Goal: Use online tool/utility: Utilize a website feature to perform a specific function

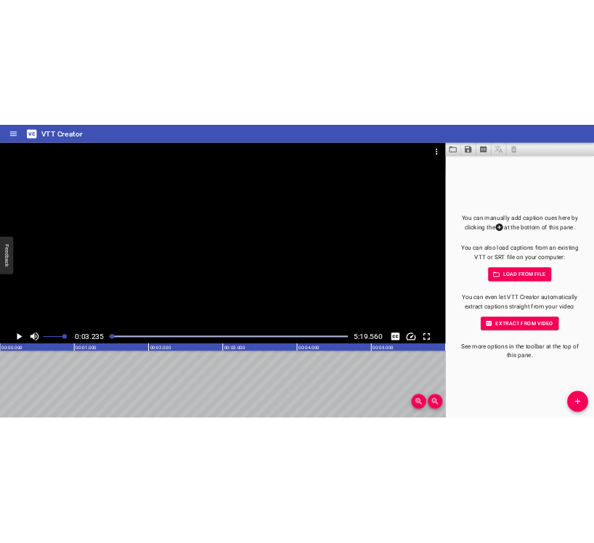
scroll to position [0, 470]
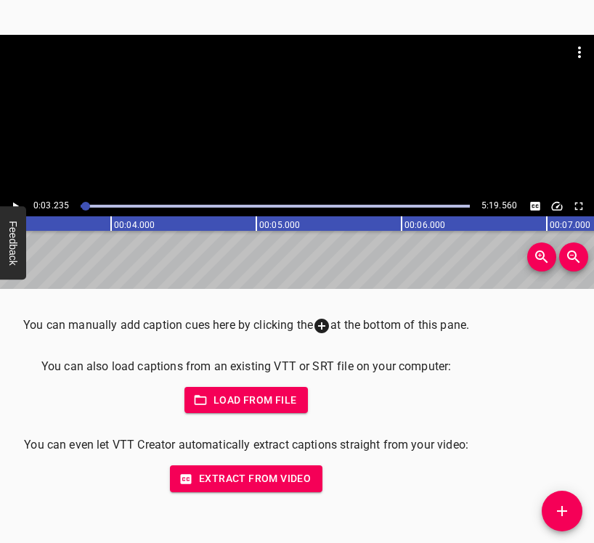
click at [564, 512] on icon "Add Cue" at bounding box center [562, 511] width 17 height 17
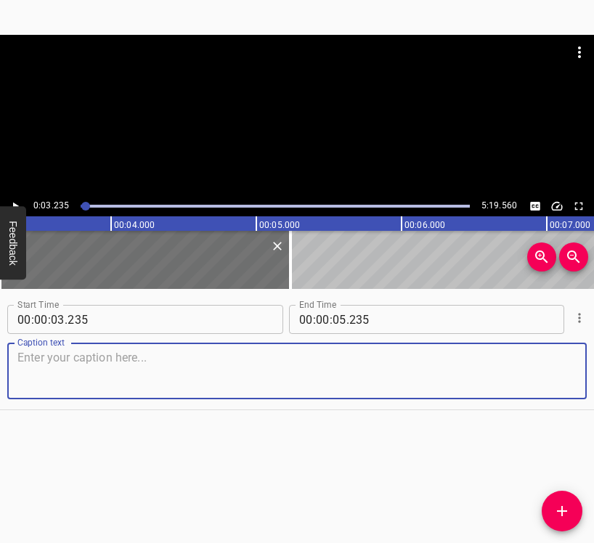
click at [17, 203] on icon "Play/Pause" at bounding box center [15, 206] width 13 height 13
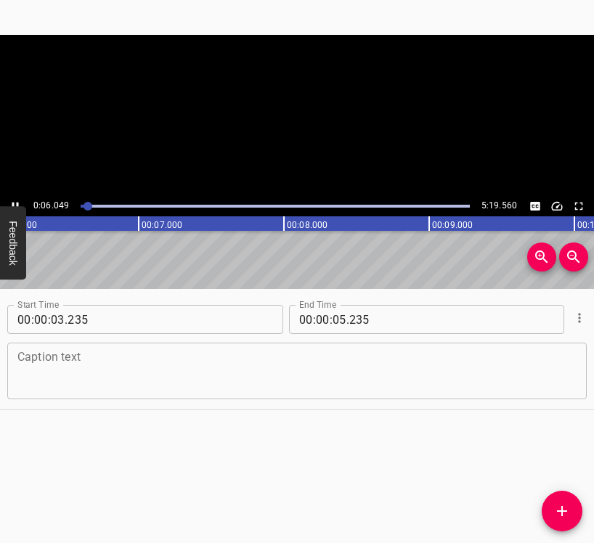
click at [17, 203] on icon "Play/Pause" at bounding box center [15, 207] width 7 height 8
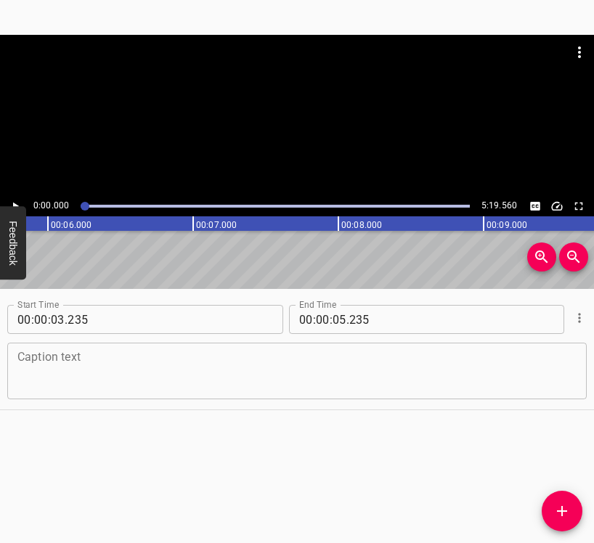
click at [84, 203] on div at bounding box center [85, 206] width 9 height 9
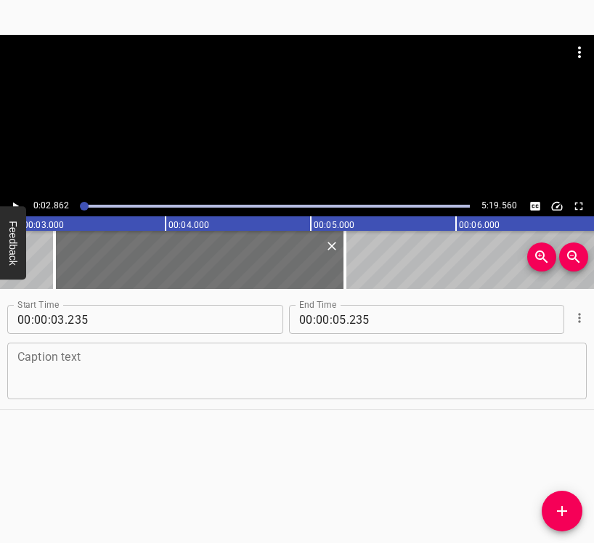
click at [12, 202] on icon "Play/Pause" at bounding box center [15, 206] width 13 height 13
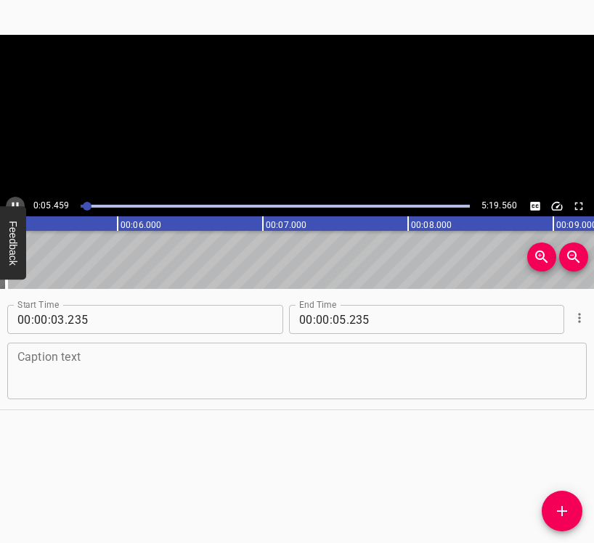
click at [12, 202] on icon "Play/Pause" at bounding box center [15, 206] width 13 height 13
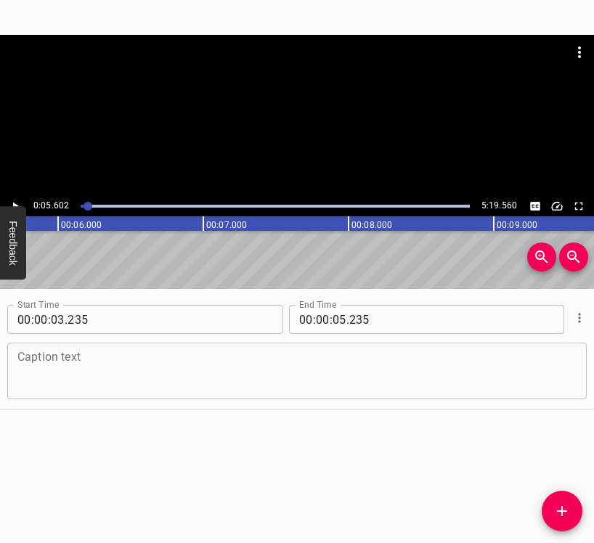
click at [12, 202] on icon "Play/Pause" at bounding box center [15, 206] width 13 height 13
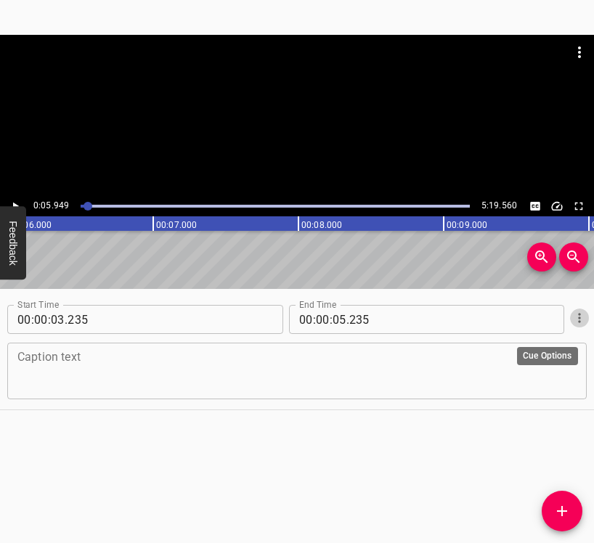
click at [573, 320] on icon "Cue Options" at bounding box center [580, 318] width 15 height 15
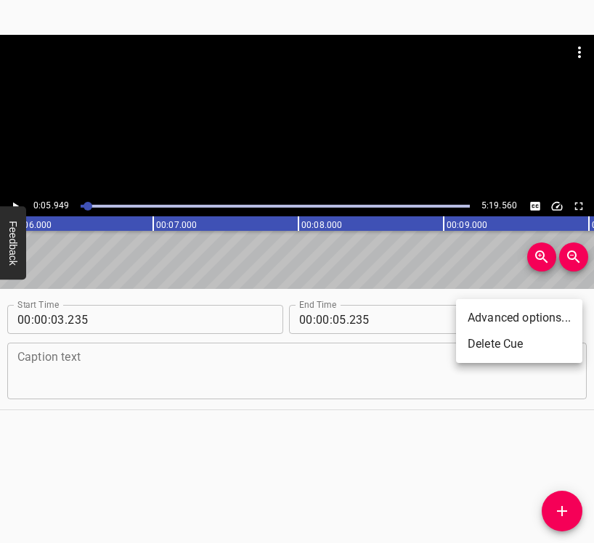
click at [531, 347] on li "Delete Cue" at bounding box center [519, 344] width 126 height 26
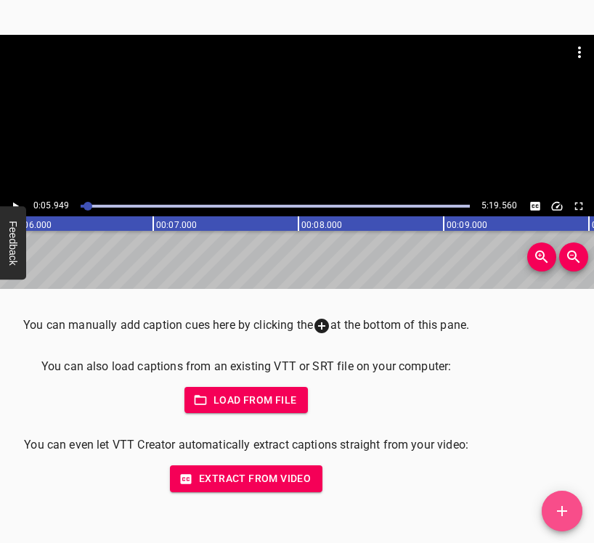
click at [569, 509] on icon "Add Cue" at bounding box center [562, 511] width 17 height 17
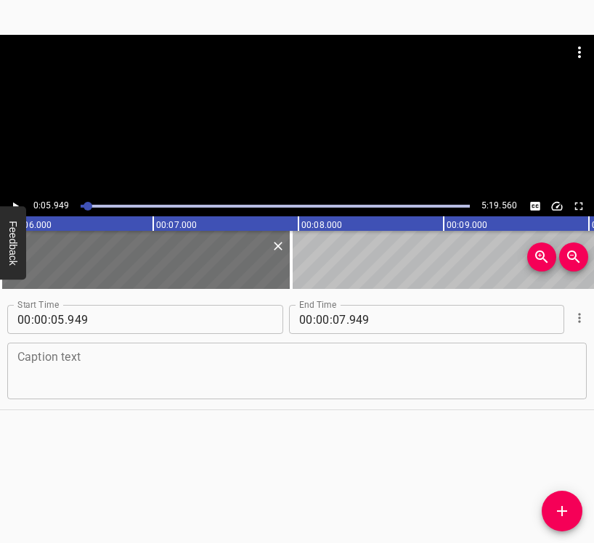
click at [51, 375] on textarea at bounding box center [296, 371] width 559 height 41
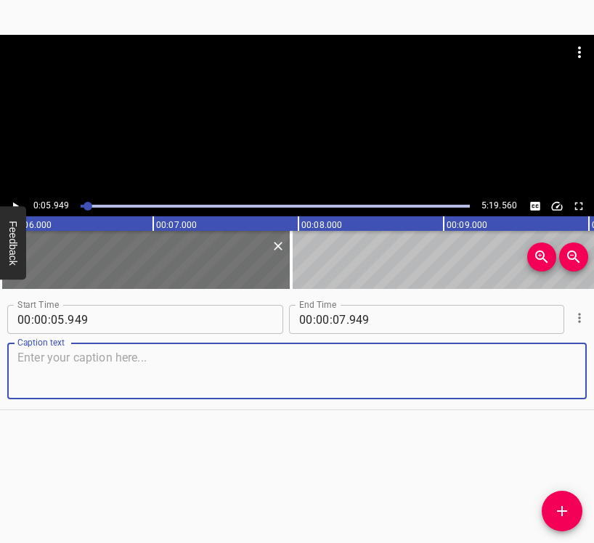
paste textarea "On [DATE], I was [DEMOGRAPHIC_DATA], in the ninth grade. A young, cheerful girl…"
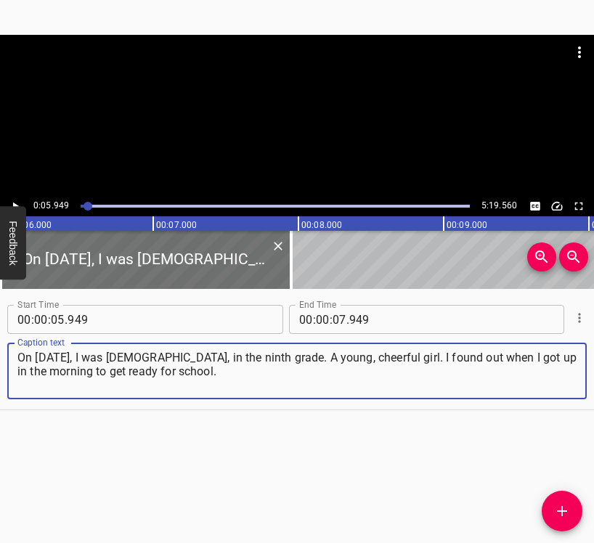
type textarea "On [DATE], I was [DEMOGRAPHIC_DATA], in the ninth grade. A young, cheerful girl…"
click at [15, 202] on icon "Play/Pause" at bounding box center [15, 206] width 13 height 13
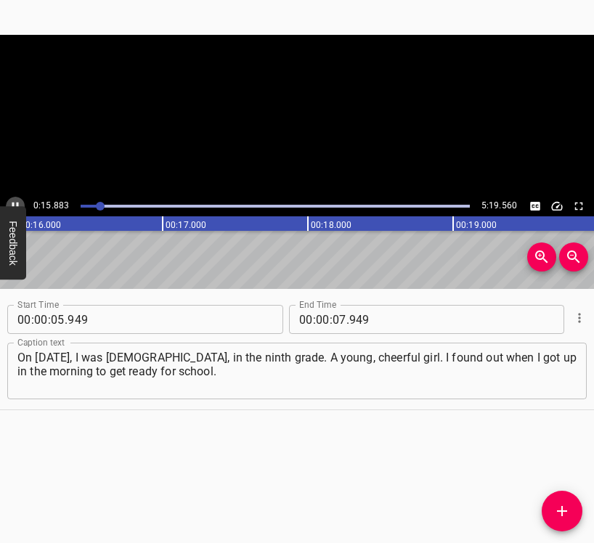
click at [15, 202] on icon "Play/Pause" at bounding box center [15, 206] width 13 height 13
click at [333, 322] on input "number" at bounding box center [340, 319] width 14 height 29
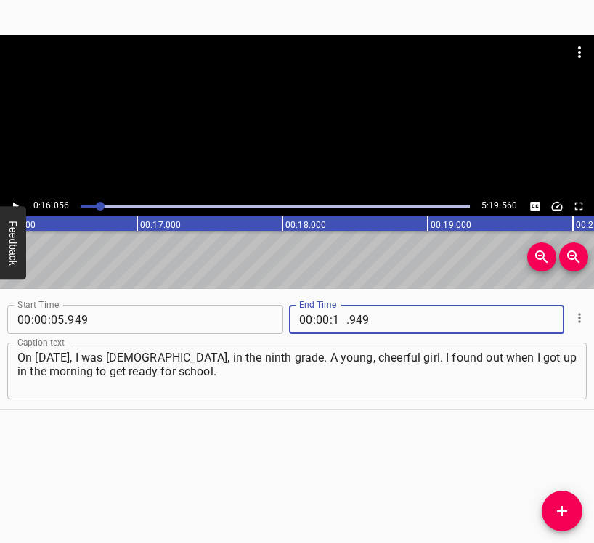
type input "16"
type input "056"
click at [565, 508] on icon "Add Cue" at bounding box center [562, 511] width 17 height 17
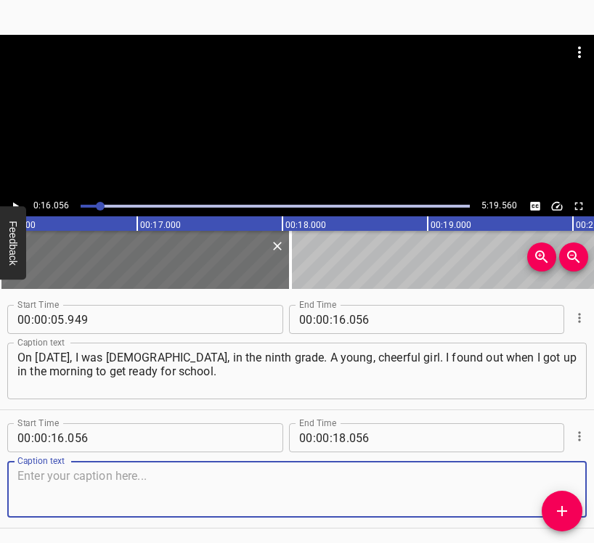
scroll to position [51, 0]
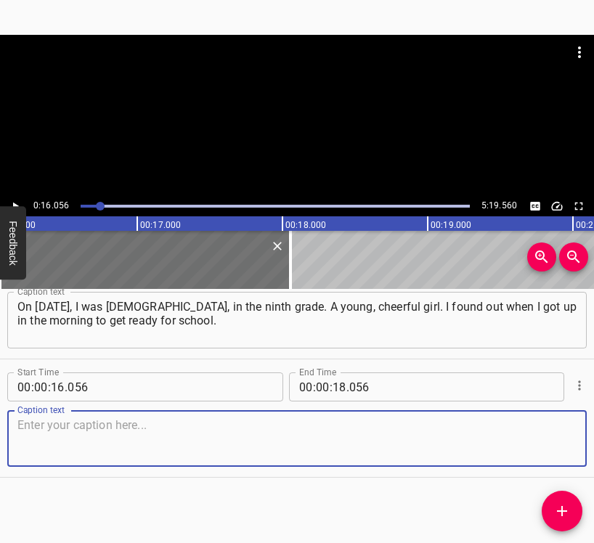
click at [550, 429] on textarea at bounding box center [296, 438] width 559 height 41
click at [61, 437] on textarea at bounding box center [296, 438] width 559 height 41
paste textarea "I wondered why my parents didn’t wake me up, and my parents were fussing: “Oh, …"
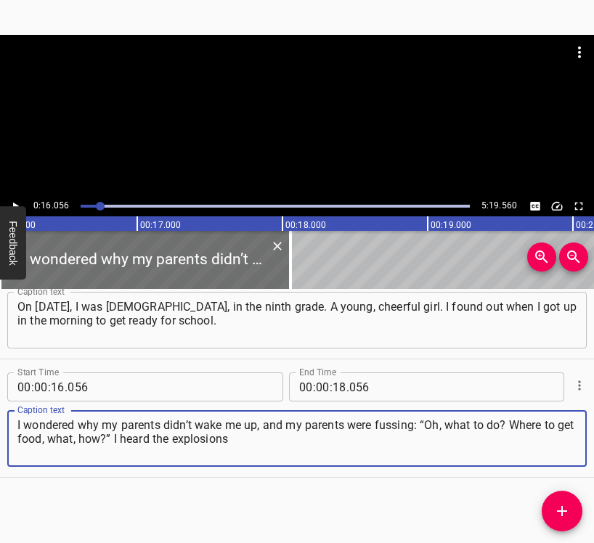
type textarea "I wondered why my parents didn’t wake me up, and my parents were fussing: “Oh, …"
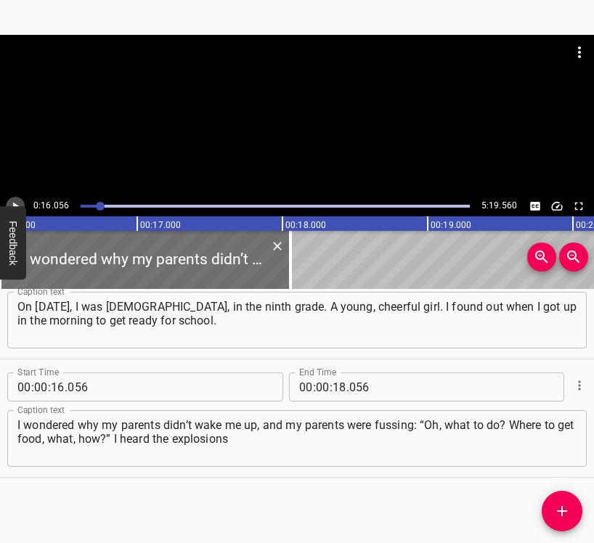
click at [19, 202] on icon "Play/Pause" at bounding box center [15, 206] width 13 height 13
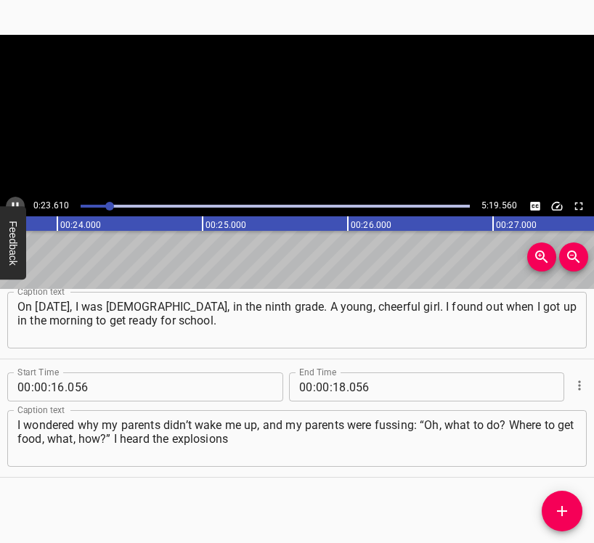
click at [19, 202] on icon "Play/Pause" at bounding box center [15, 206] width 13 height 13
click at [335, 387] on input "number" at bounding box center [340, 387] width 14 height 29
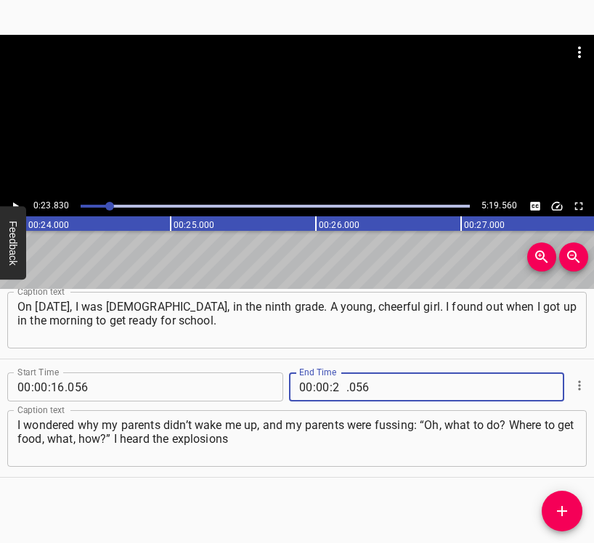
type input "23"
type input "830"
click at [564, 510] on icon "Add Cue" at bounding box center [562, 511] width 17 height 17
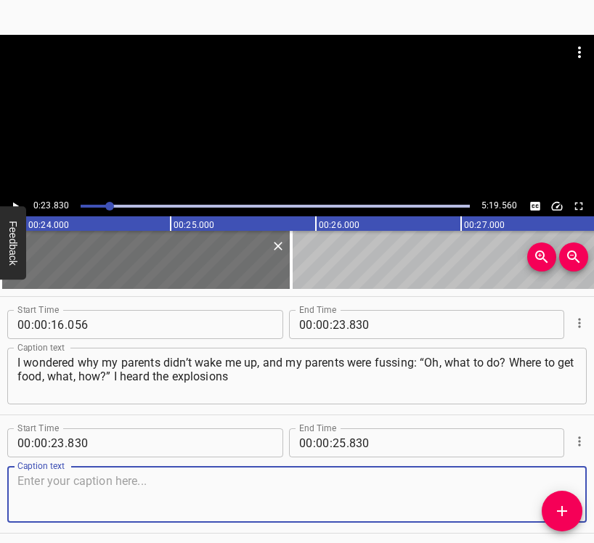
scroll to position [169, 0]
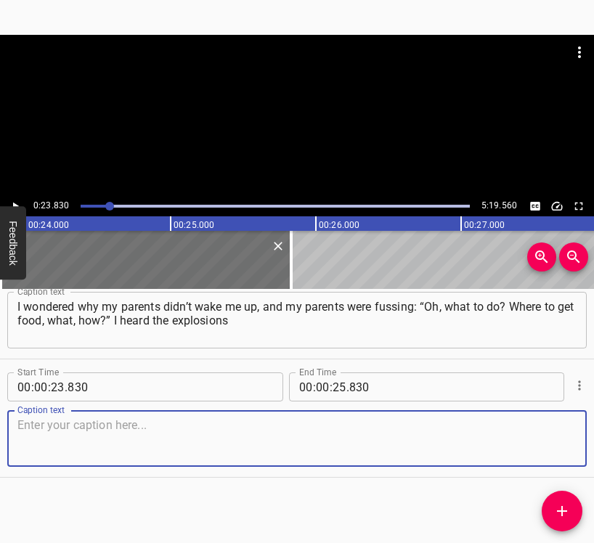
click at [560, 448] on textarea at bounding box center [296, 438] width 559 height 41
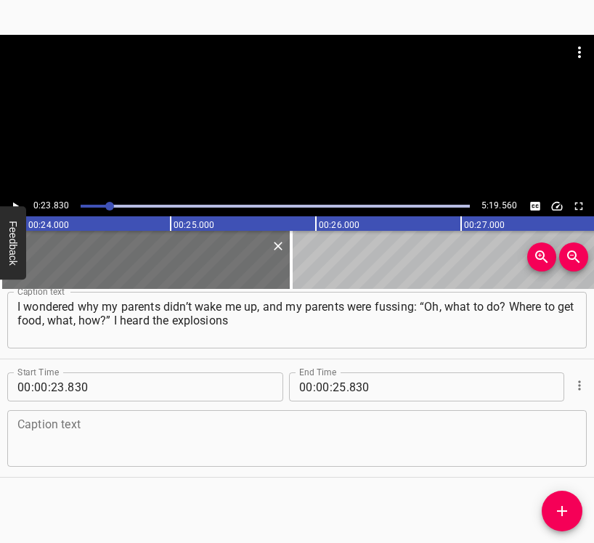
click at [121, 440] on textarea at bounding box center [296, 438] width 559 height 41
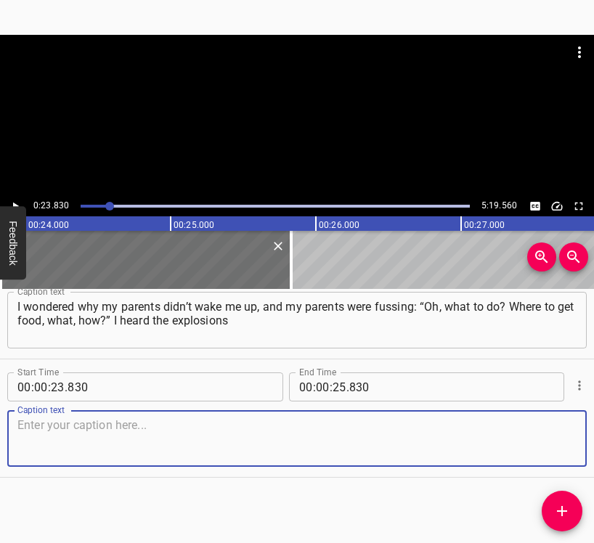
paste textarea "from the very beginning, but I naively thought it was a thunderstorm. I remembe…"
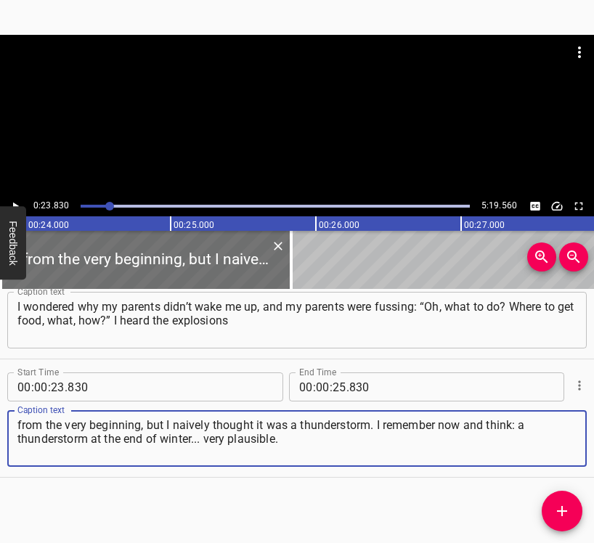
type textarea "from the very beginning, but I naively thought it was a thunderstorm. I remembe…"
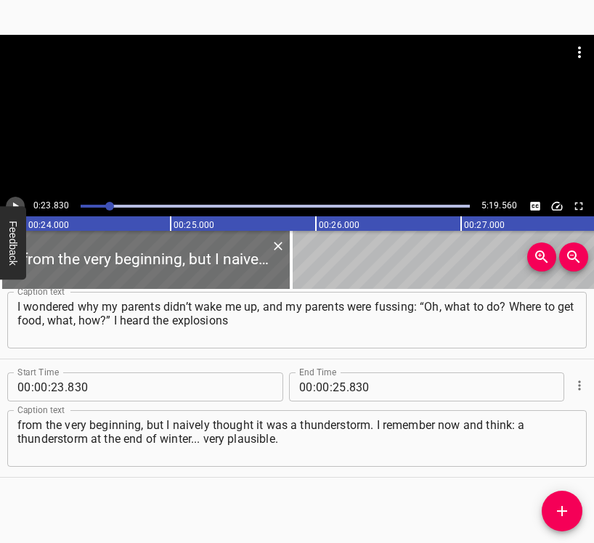
click at [14, 201] on icon "Play/Pause" at bounding box center [15, 206] width 13 height 13
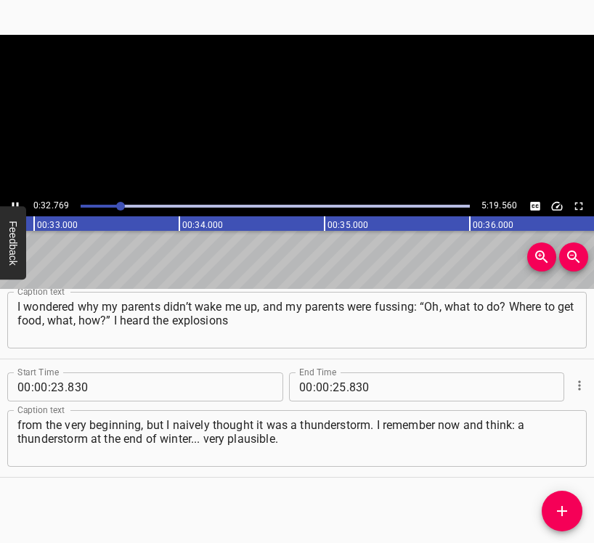
click at [7, 195] on video at bounding box center [297, 115] width 594 height 161
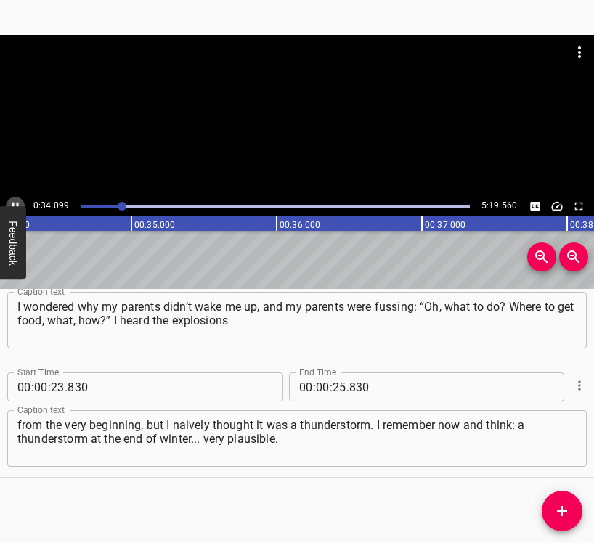
click at [16, 203] on icon "Play/Pause" at bounding box center [15, 206] width 13 height 13
click at [338, 380] on input "number" at bounding box center [340, 387] width 14 height 29
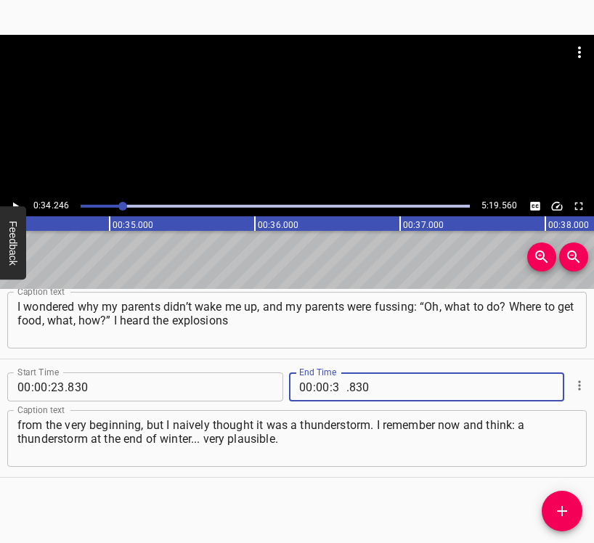
type input "34"
type input "246"
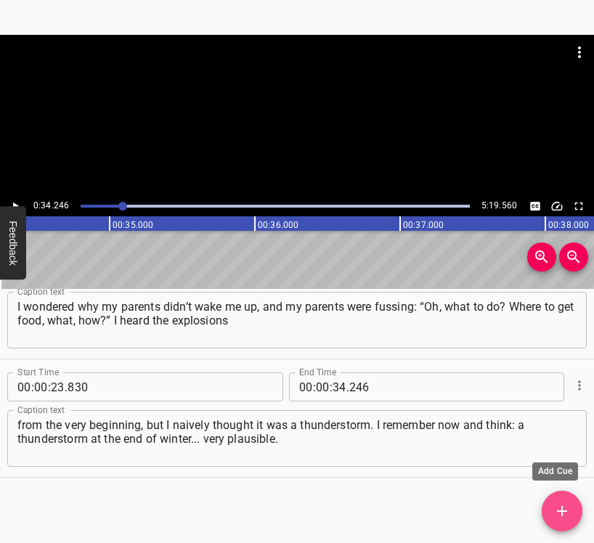
click at [564, 506] on icon "Add Cue" at bounding box center [562, 511] width 17 height 17
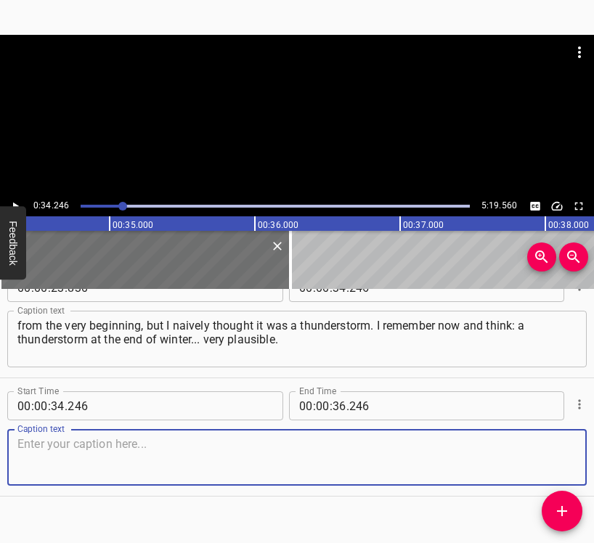
scroll to position [288, 0]
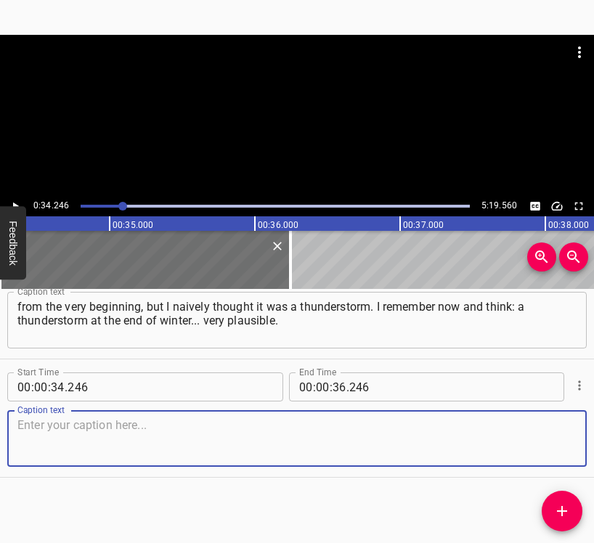
click at [558, 445] on textarea at bounding box center [296, 438] width 559 height 41
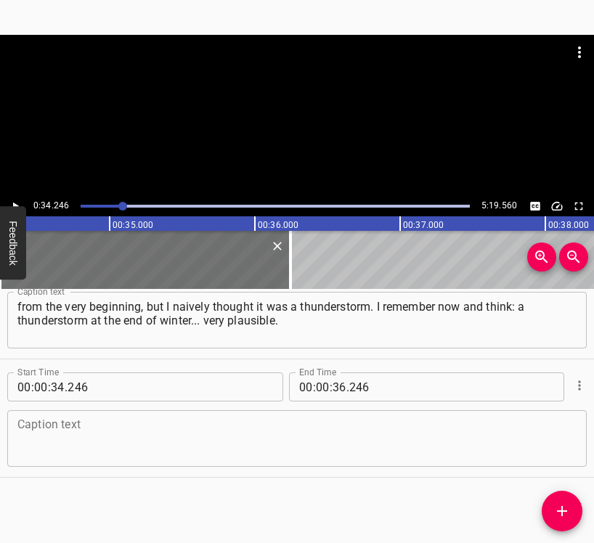
click at [70, 437] on textarea at bounding box center [296, 438] width 559 height 41
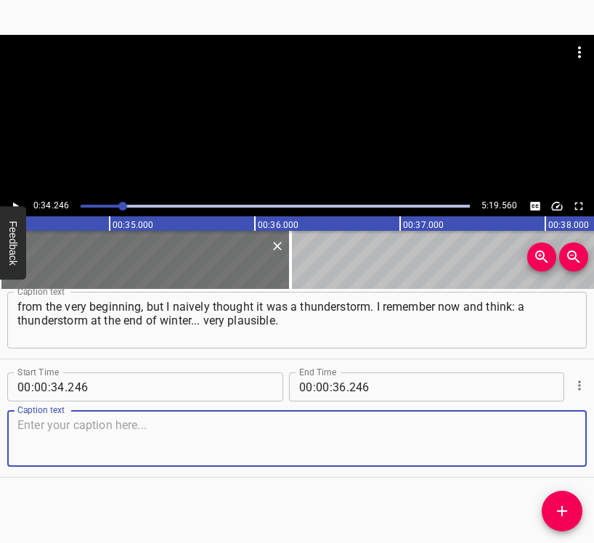
paste textarea "We gathered with my parents almost immediately. Which was funny at the time. I …"
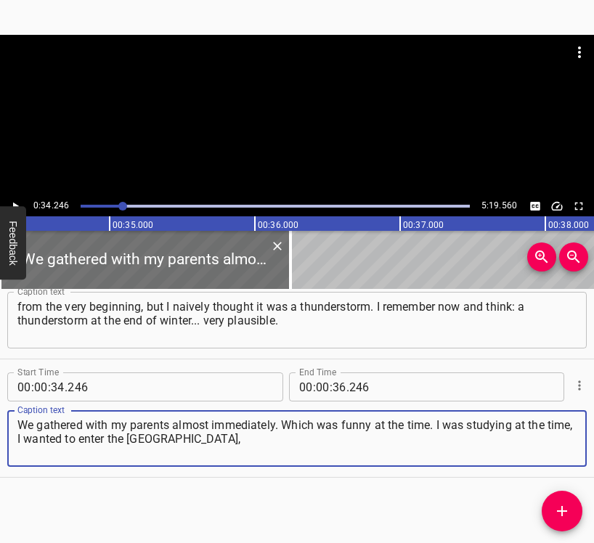
type textarea "We gathered with my parents almost immediately. Which was funny at the time. I …"
click at [20, 200] on button "Play/Pause" at bounding box center [15, 206] width 19 height 19
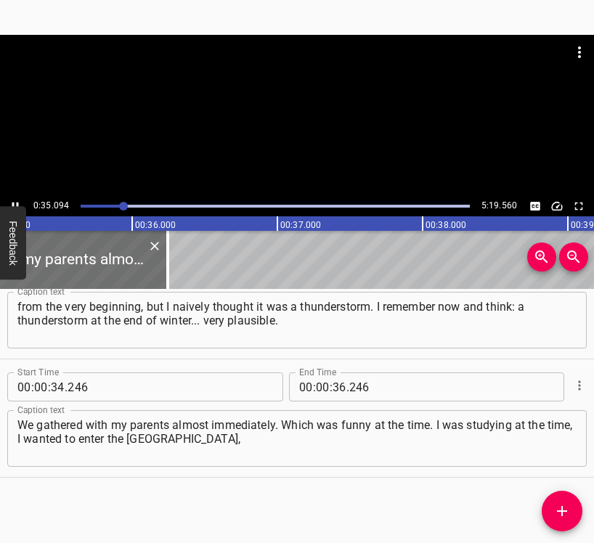
scroll to position [0, 5138]
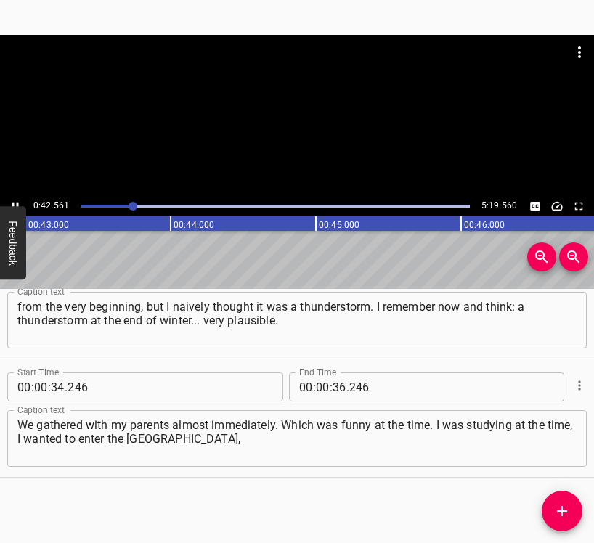
click at [10, 202] on icon "Play/Pause" at bounding box center [15, 206] width 13 height 13
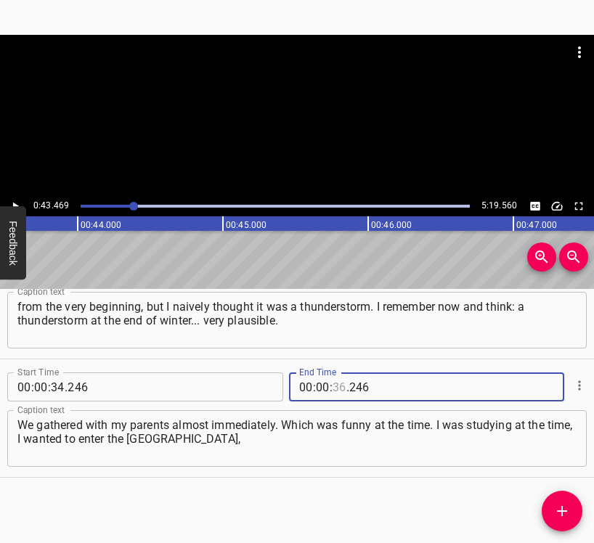
click at [335, 379] on input "number" at bounding box center [340, 387] width 14 height 29
type input "43"
type input "469"
click at [570, 511] on icon "Add Cue" at bounding box center [562, 511] width 17 height 17
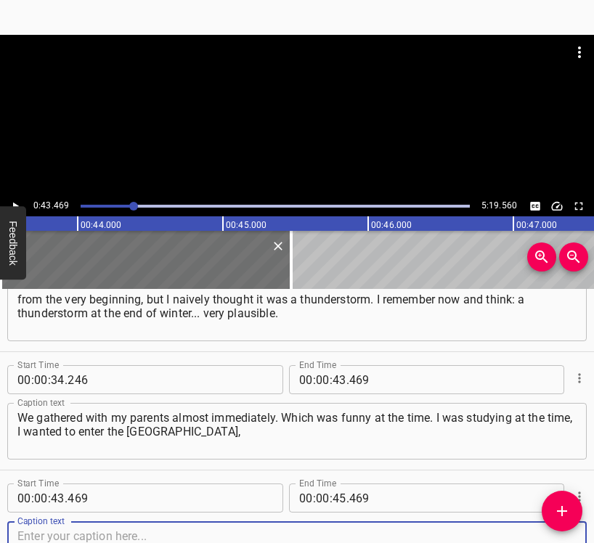
scroll to position [406, 0]
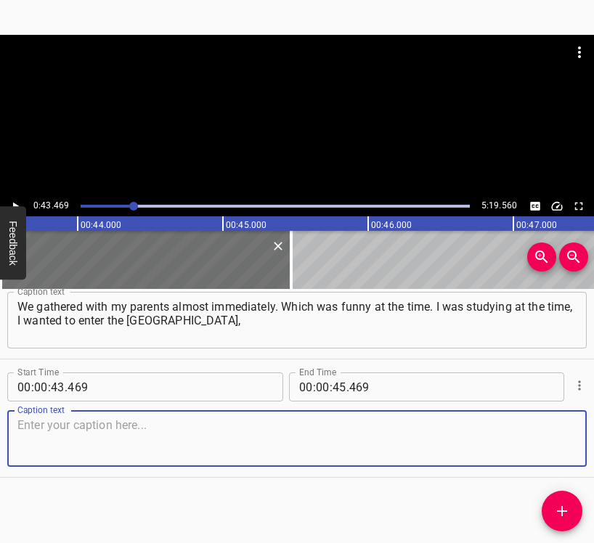
drag, startPoint x: 554, startPoint y: 455, endPoint x: 593, endPoint y: 437, distance: 42.6
click at [555, 453] on textarea at bounding box center [296, 438] width 559 height 41
click at [70, 427] on textarea at bounding box center [296, 438] width 559 height 41
paste textarea "and I came home from school the day before. The first thing I packed was not fo…"
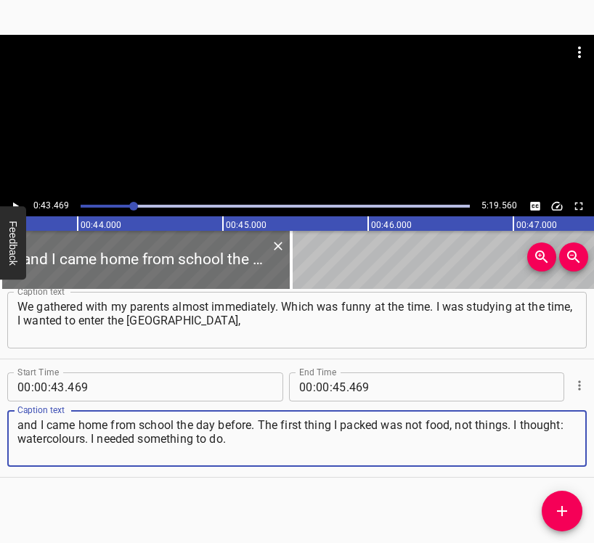
type textarea "and I came home from school the day before. The first thing I packed was not fo…"
click at [12, 203] on icon "Play/Pause" at bounding box center [15, 206] width 13 height 13
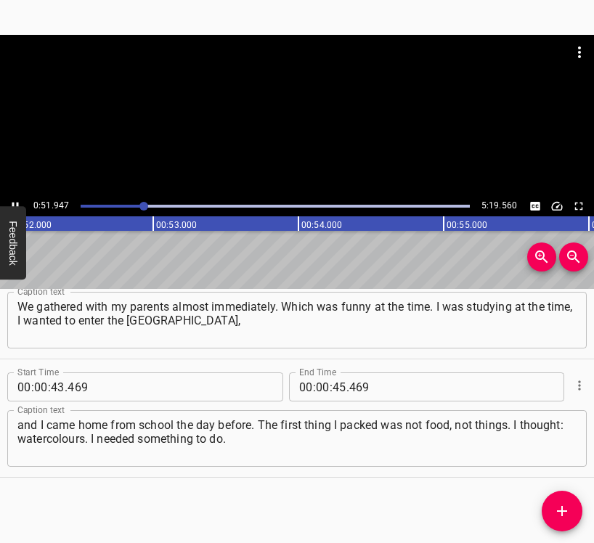
click at [14, 197] on button "Play/Pause" at bounding box center [15, 206] width 19 height 19
click at [16, 198] on button "Play/Pause" at bounding box center [15, 206] width 19 height 19
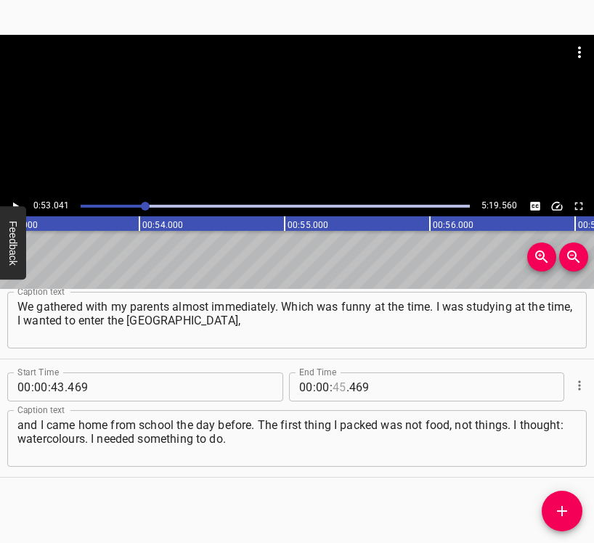
click at [333, 384] on input "number" at bounding box center [340, 387] width 14 height 29
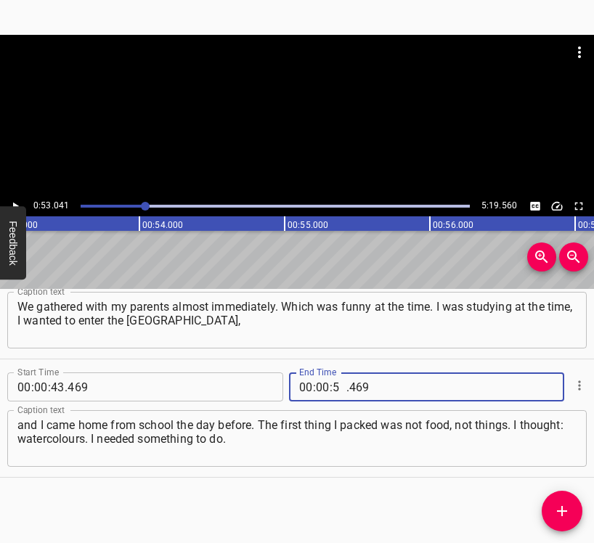
type input "53"
type input "041"
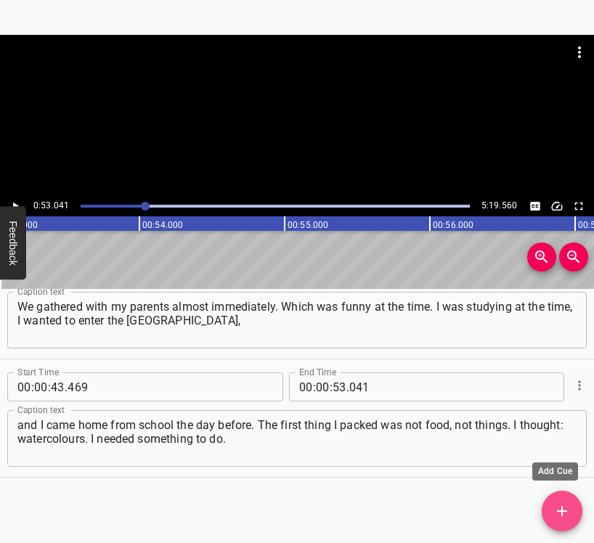
click at [567, 507] on icon "Add Cue" at bounding box center [562, 511] width 17 height 17
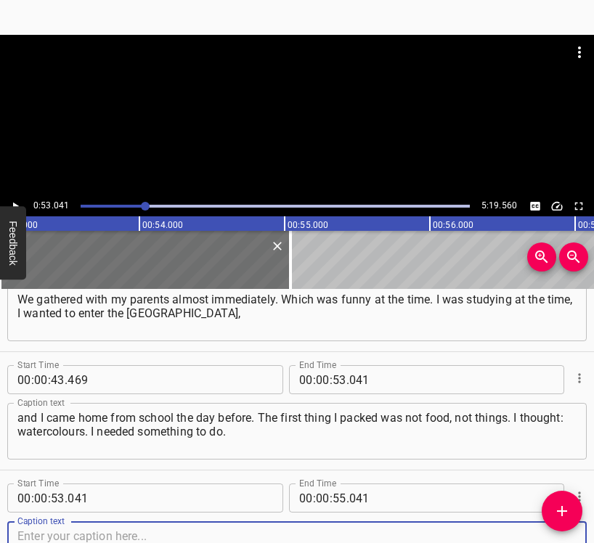
scroll to position [525, 0]
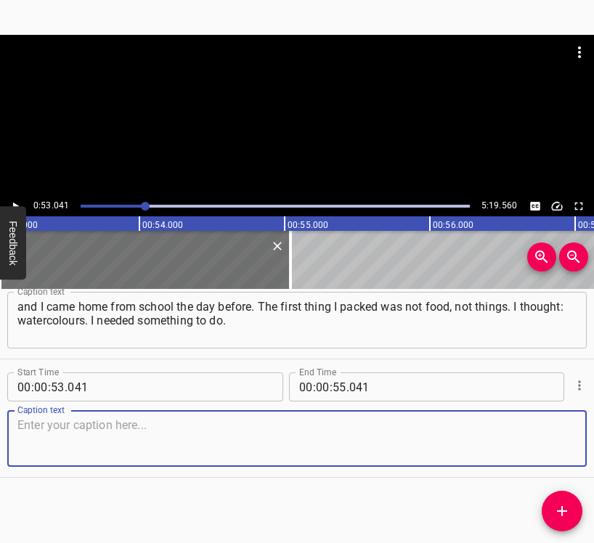
click at [549, 441] on textarea at bounding box center [296, 438] width 559 height 41
click at [38, 438] on textarea at bounding box center [296, 438] width 559 height 41
paste textarea "I didn’t know where we were going yet, but I needed watercolours. This is the f…"
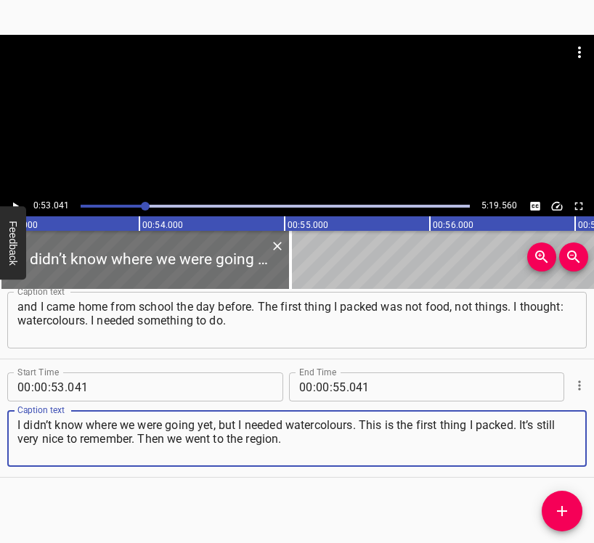
type textarea "I didn’t know where we were going yet, but I needed watercolours. This is the f…"
click at [22, 201] on button "Play/Pause" at bounding box center [15, 206] width 19 height 19
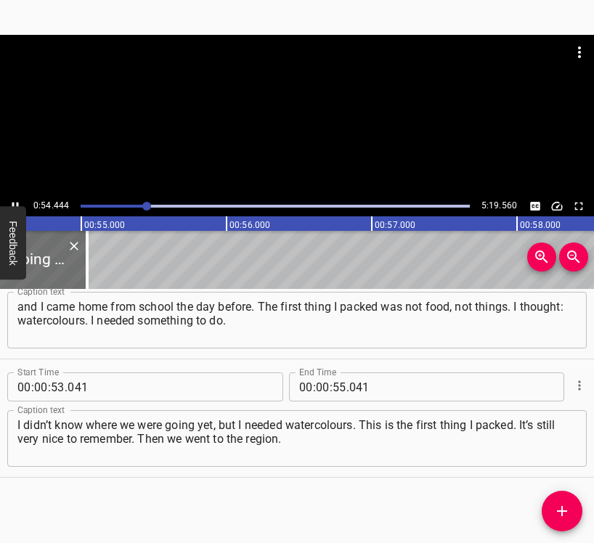
scroll to position [0, 7950]
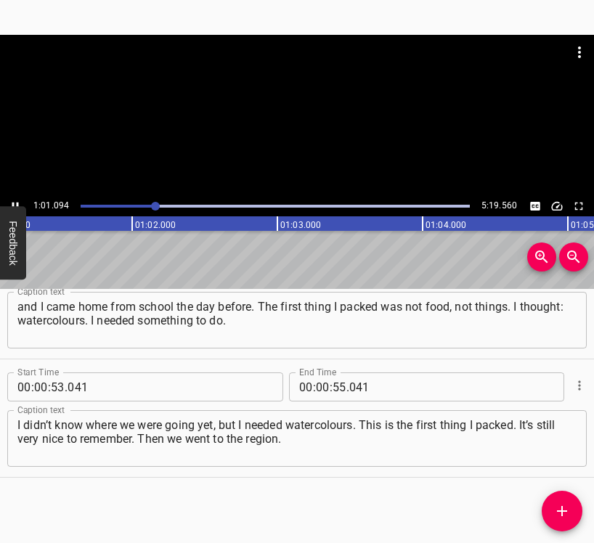
click at [12, 199] on button "Play/Pause" at bounding box center [15, 206] width 19 height 19
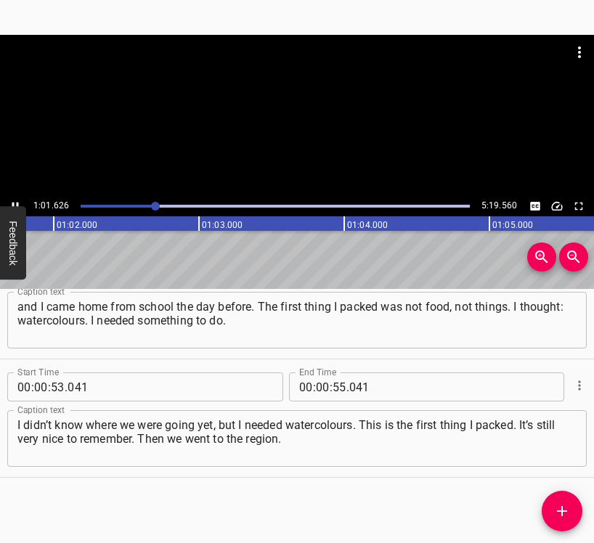
click at [12, 199] on button "Play/Pause" at bounding box center [15, 206] width 19 height 19
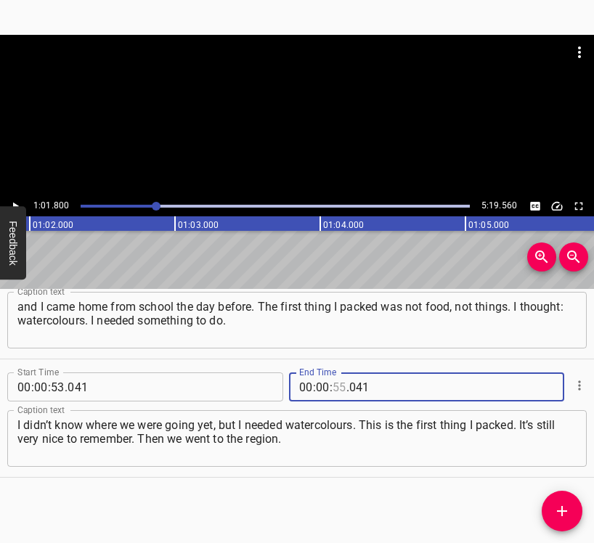
click at [333, 387] on input "number" at bounding box center [340, 387] width 14 height 29
type input "55"
click at [320, 385] on input "number" at bounding box center [323, 387] width 14 height 29
type input "01"
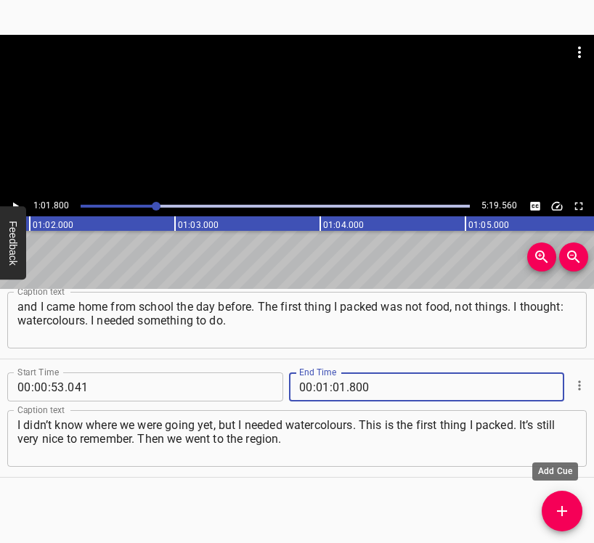
type input "800"
click at [564, 504] on icon "Add Cue" at bounding box center [562, 511] width 17 height 17
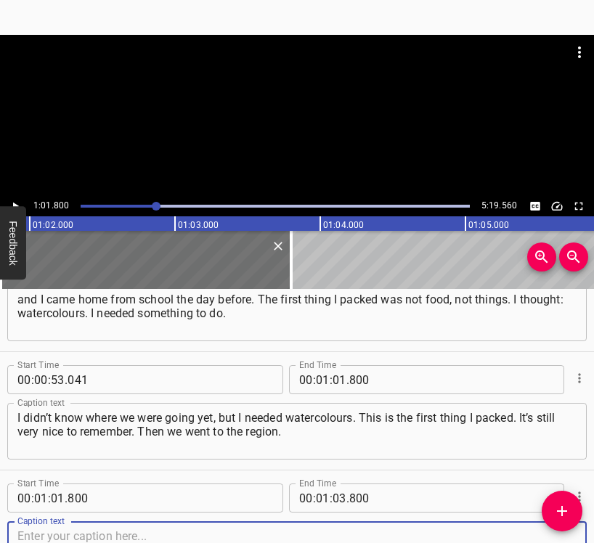
scroll to position [643, 0]
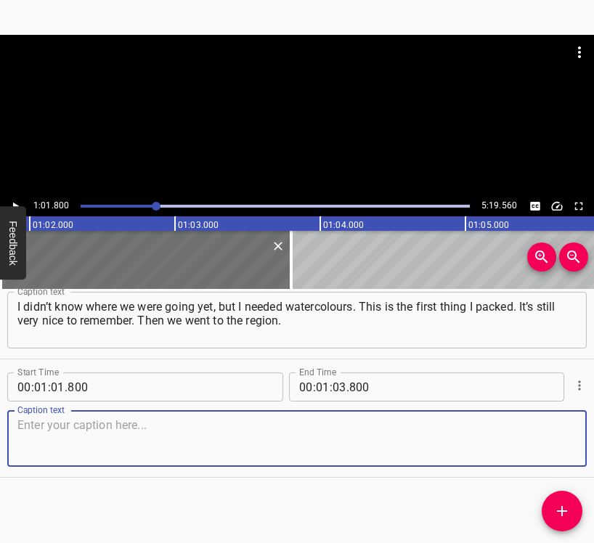
click at [555, 439] on textarea at bounding box center [296, 438] width 559 height 41
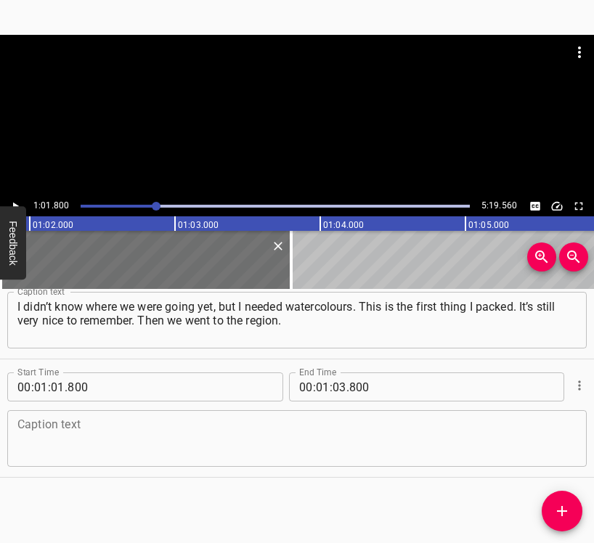
click at [186, 458] on textarea at bounding box center [296, 438] width 559 height 41
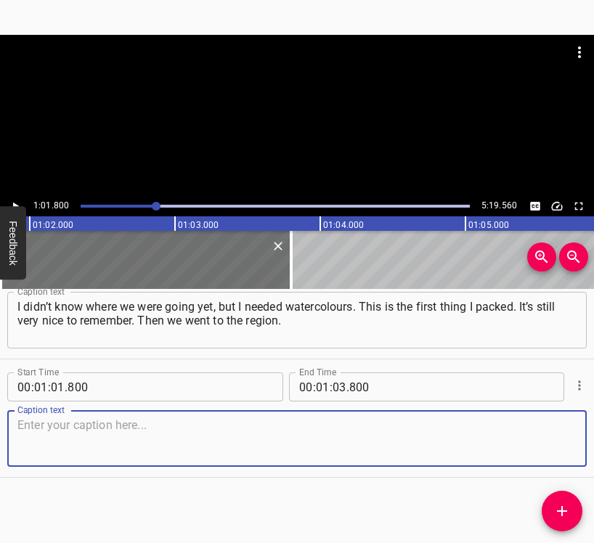
paste textarea "We went to [GEOGRAPHIC_DATA]. [GEOGRAPHIC_DATA] is now the [GEOGRAPHIC_DATA], i…"
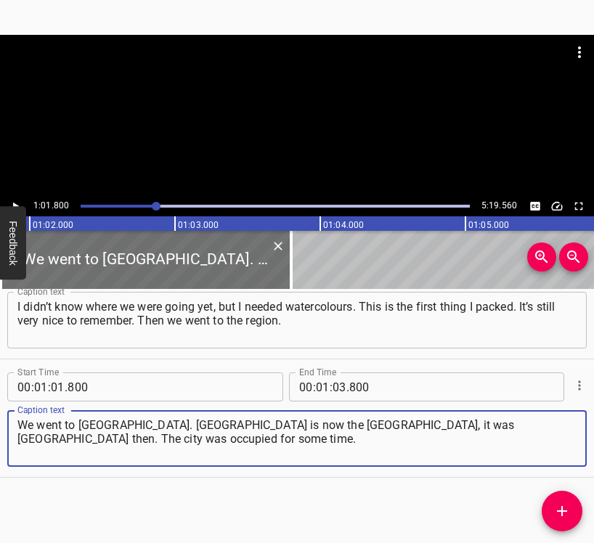
type textarea "We went to [GEOGRAPHIC_DATA]. [GEOGRAPHIC_DATA] is now the [GEOGRAPHIC_DATA], i…"
click at [17, 203] on icon "Play/Pause" at bounding box center [15, 206] width 13 height 13
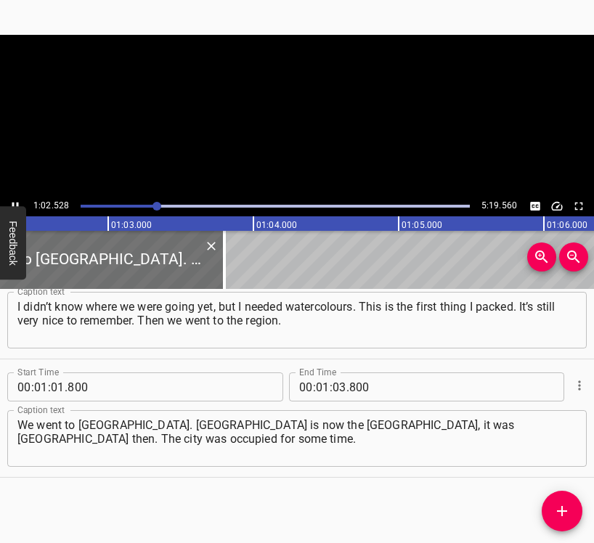
scroll to position [0, 9077]
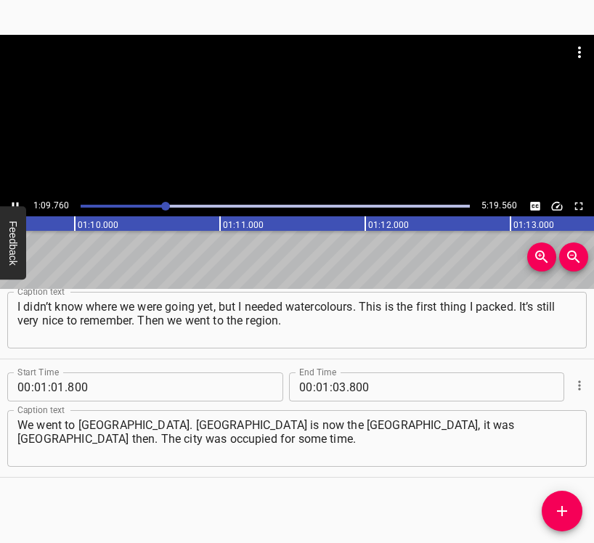
click at [16, 195] on div at bounding box center [297, 115] width 594 height 161
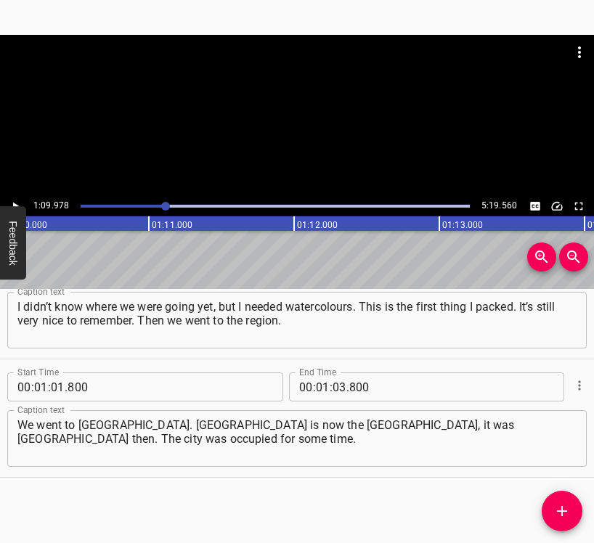
click at [10, 201] on icon "Play/Pause" at bounding box center [15, 206] width 13 height 13
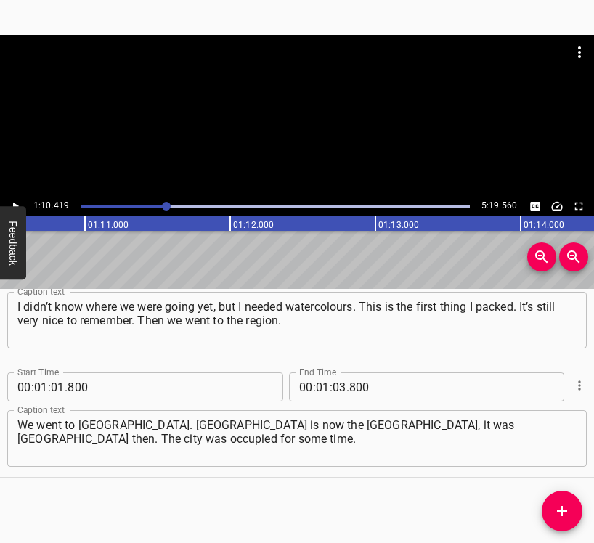
click at [10, 201] on icon "Play/Pause" at bounding box center [15, 206] width 13 height 13
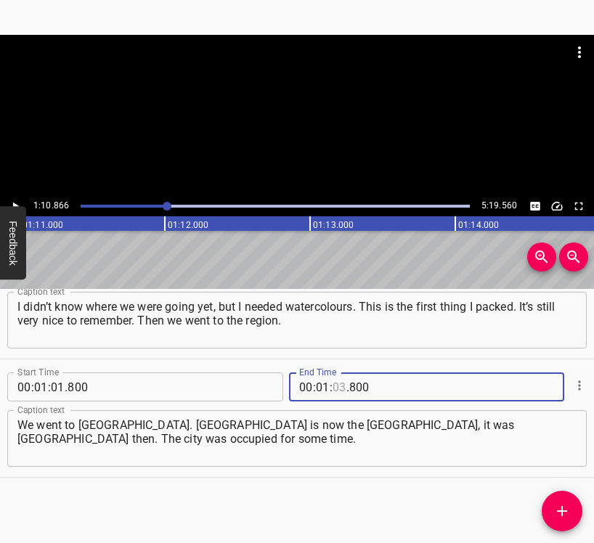
click at [333, 386] on input "number" at bounding box center [340, 387] width 14 height 29
type input "10"
type input "866"
click at [562, 515] on icon "Add Cue" at bounding box center [562, 511] width 10 height 10
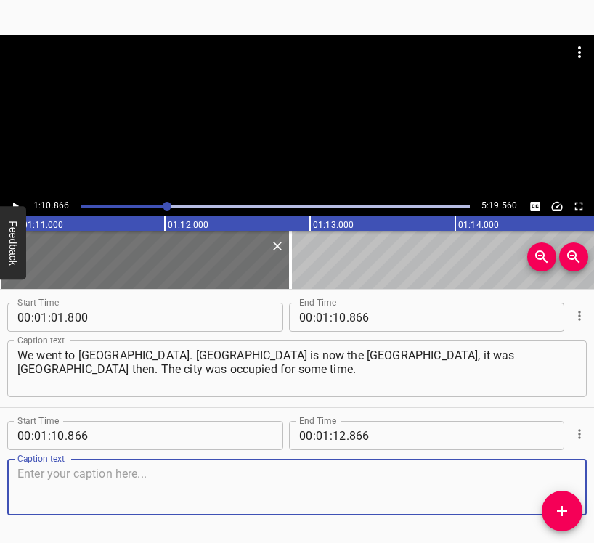
scroll to position [761, 0]
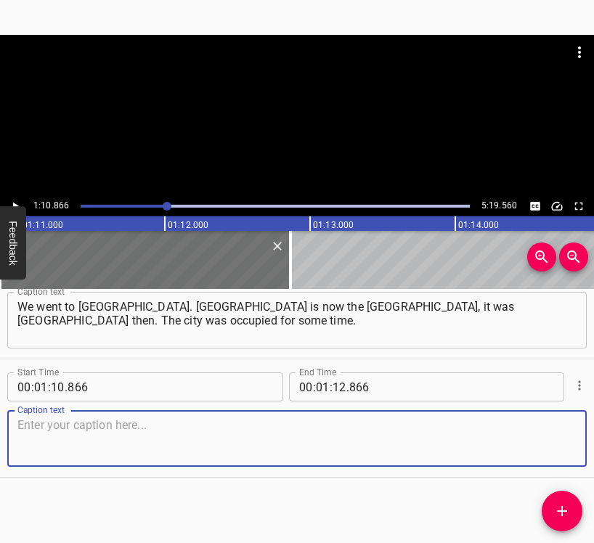
click at [546, 445] on textarea at bounding box center [296, 438] width 559 height 41
click at [193, 440] on textarea at bounding box center [296, 438] width 559 height 41
paste textarea "We were there during the whole occupation, we survived it. I think the region w…"
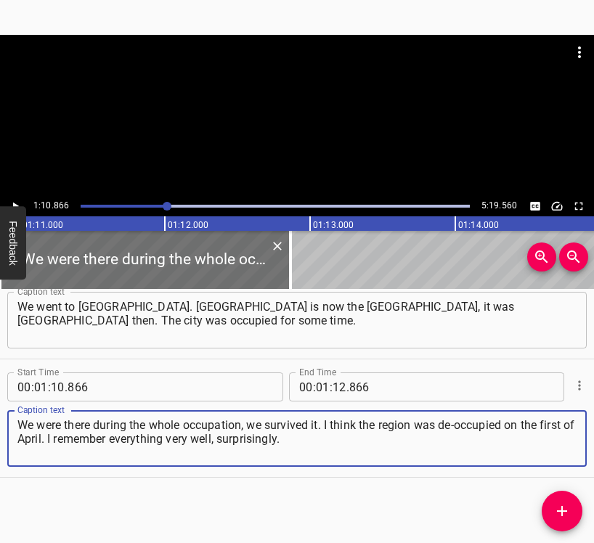
type textarea "We were there during the whole occupation, we survived it. I think the region w…"
click at [15, 201] on icon "Play/Pause" at bounding box center [15, 206] width 13 height 13
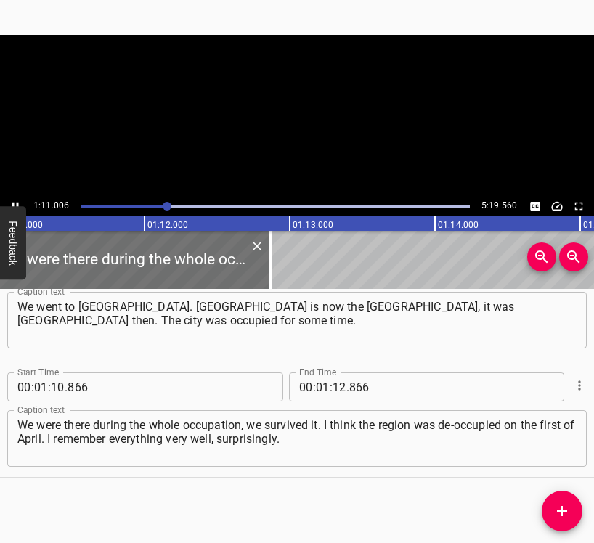
scroll to position [0, 10355]
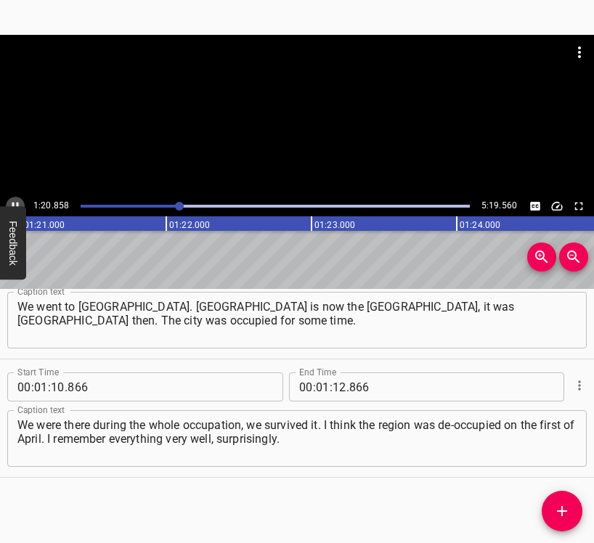
click at [9, 203] on icon "Play/Pause" at bounding box center [15, 206] width 13 height 13
click at [334, 384] on input "number" at bounding box center [340, 387] width 14 height 29
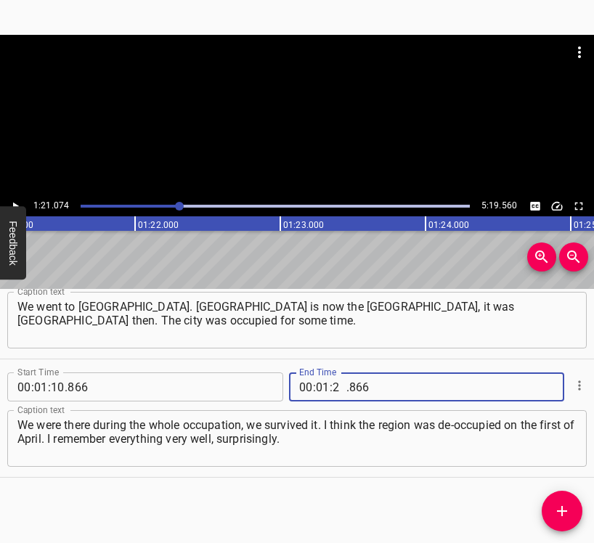
type input "21"
type input "074"
click at [557, 500] on button "Add Cue" at bounding box center [562, 511] width 41 height 41
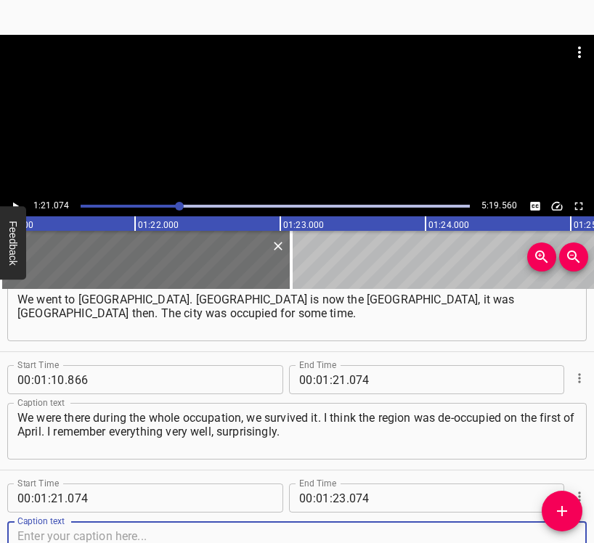
scroll to position [880, 0]
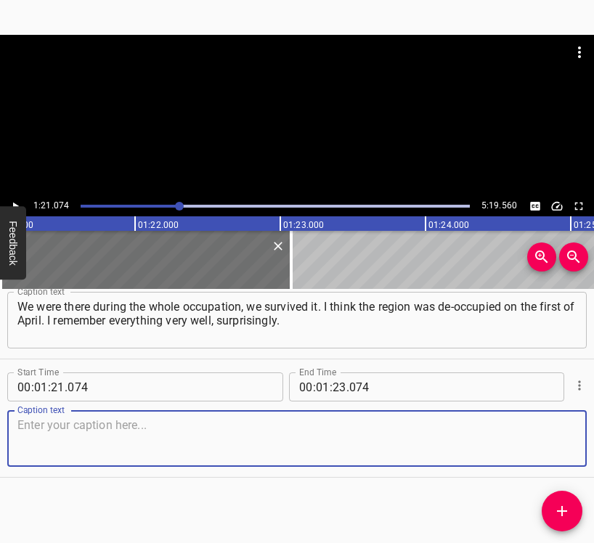
drag, startPoint x: 541, startPoint y: 448, endPoint x: 555, endPoint y: 445, distance: 14.1
click at [542, 448] on textarea at bounding box center [296, 438] width 559 height 41
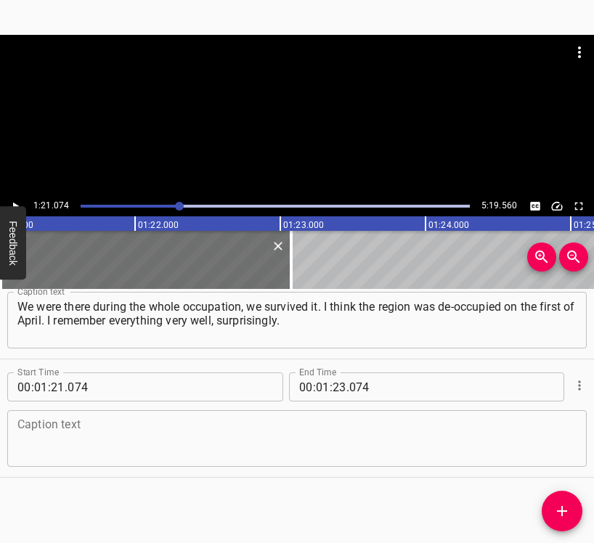
click at [158, 448] on textarea at bounding box center [296, 438] width 559 height 41
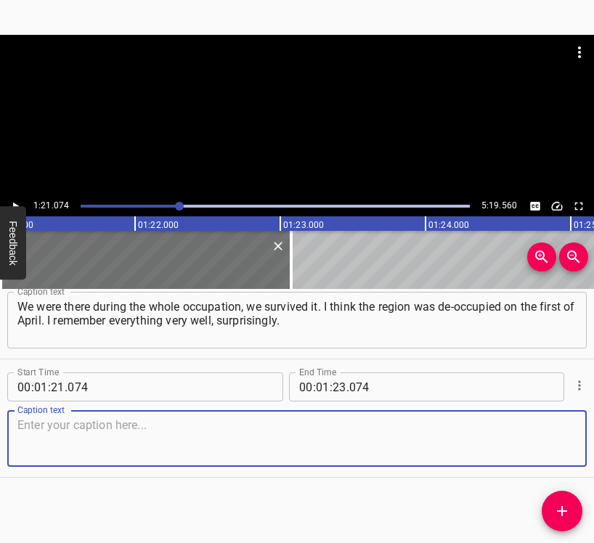
paste textarea "What was so interesting... It became a daily test: where to get water so that i…"
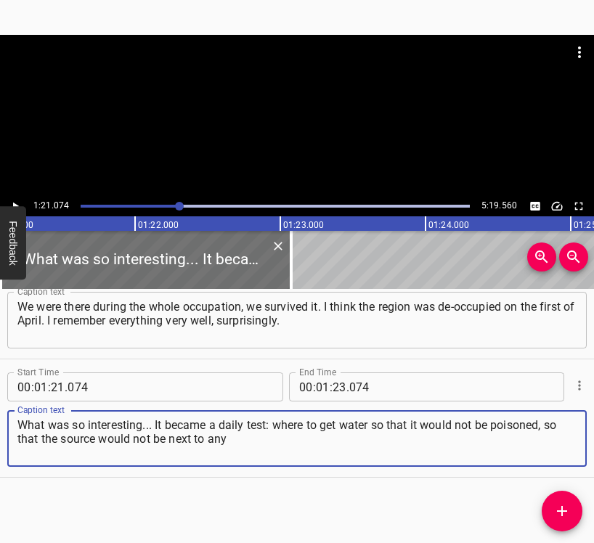
type textarea "What was so interesting... It became a daily test: where to get water so that i…"
